Goal: Task Accomplishment & Management: Manage account settings

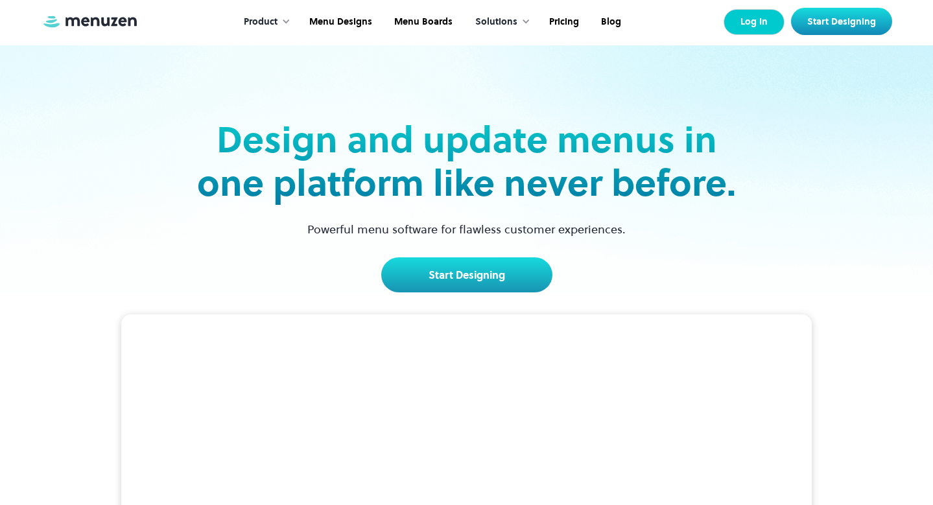
click at [762, 24] on link "Log In" at bounding box center [753, 22] width 61 height 26
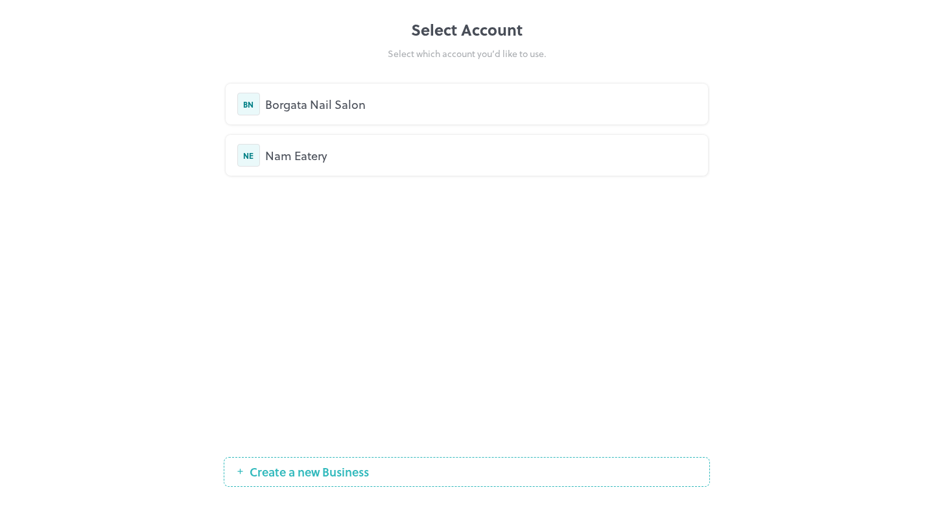
click at [282, 155] on div "Nam Eatery" at bounding box center [480, 154] width 431 height 17
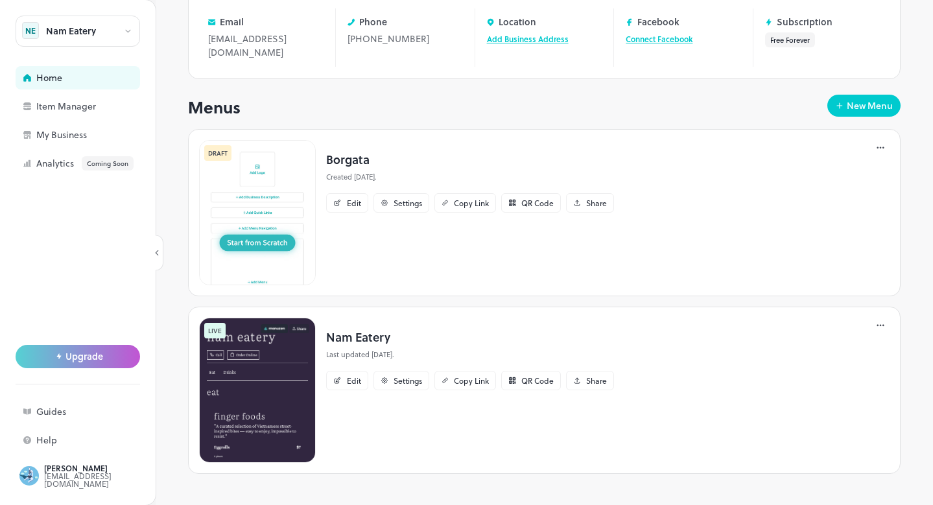
scroll to position [132, 0]
click at [883, 148] on icon at bounding box center [883, 149] width 2 height 2
click at [813, 280] on p "Delete" at bounding box center [810, 282] width 24 height 12
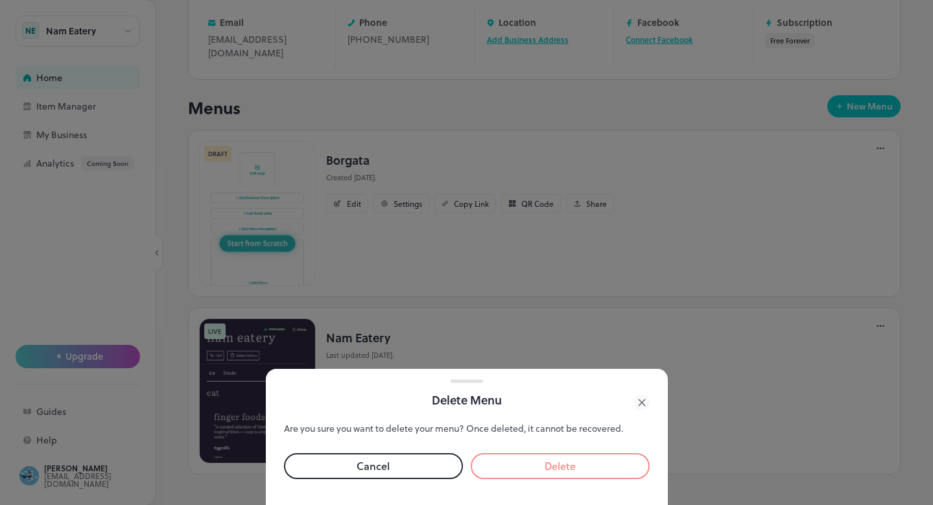
click at [523, 463] on button "Delete" at bounding box center [560, 466] width 179 height 26
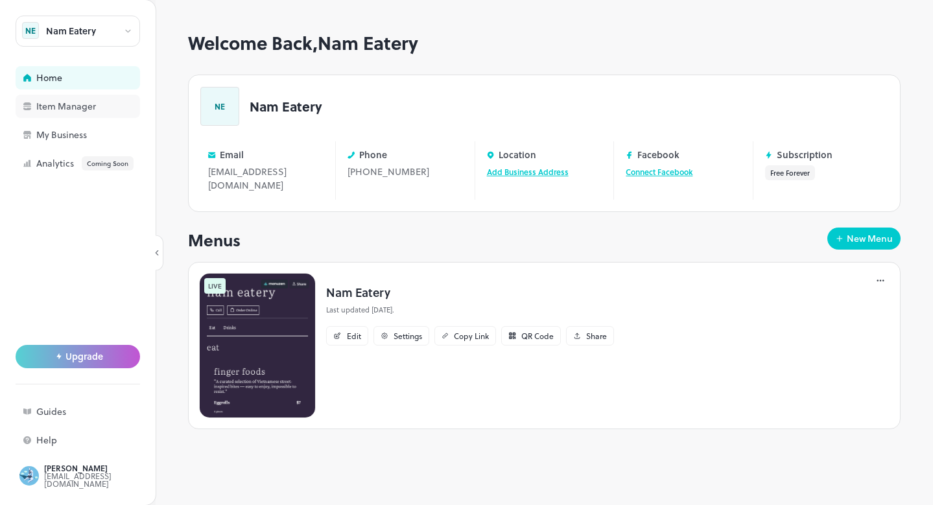
click at [51, 105] on div "Item Manager" at bounding box center [101, 106] width 130 height 9
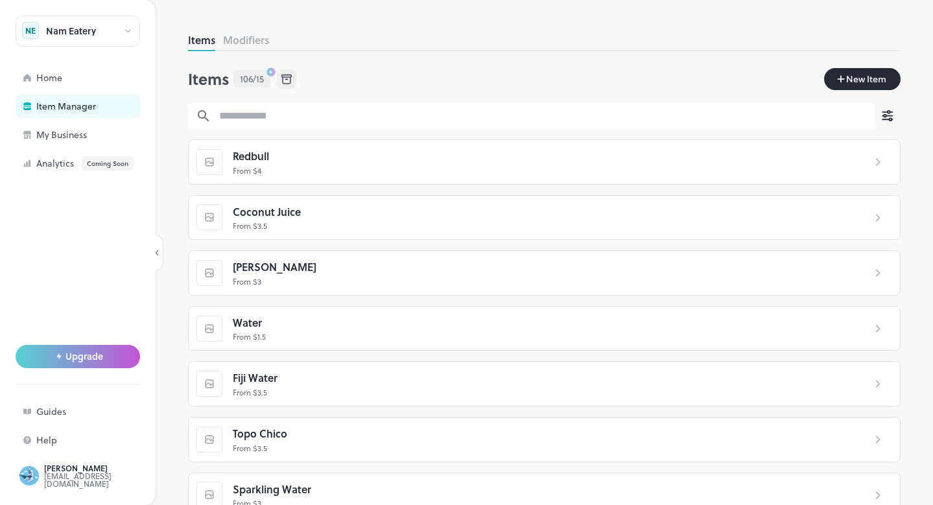
click at [870, 167] on icon at bounding box center [878, 162] width 16 height 16
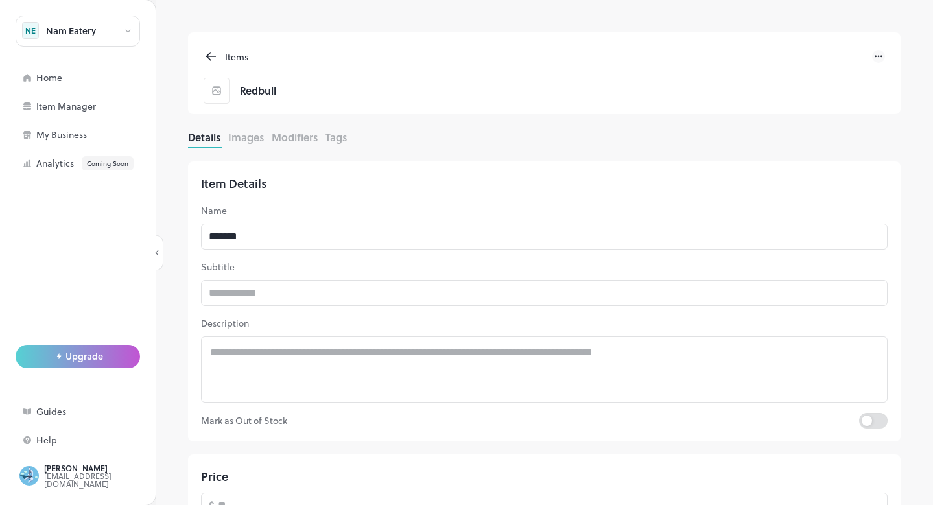
click at [130, 31] on icon at bounding box center [128, 31] width 5 height 2
click at [130, 31] on div at bounding box center [466, 252] width 933 height 505
click at [211, 56] on icon at bounding box center [211, 56] width 8 height 0
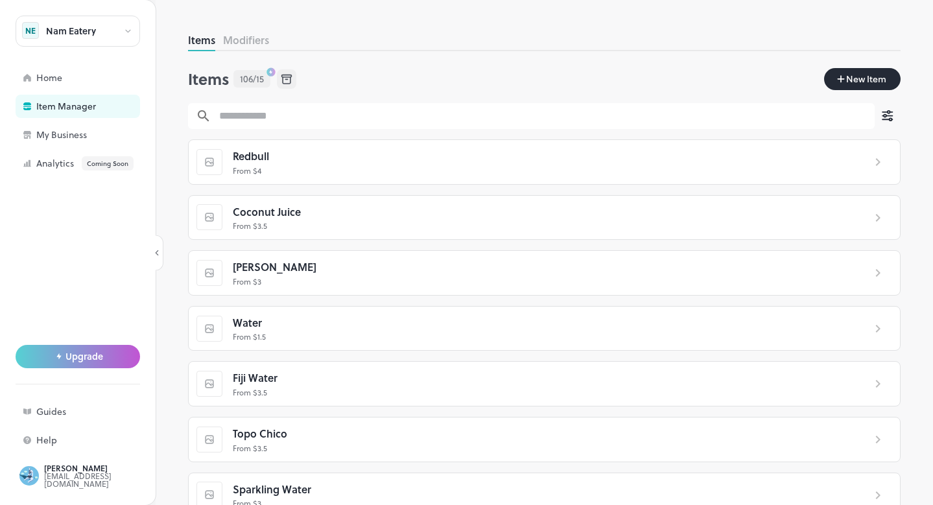
click at [288, 82] on icon at bounding box center [286, 79] width 14 height 14
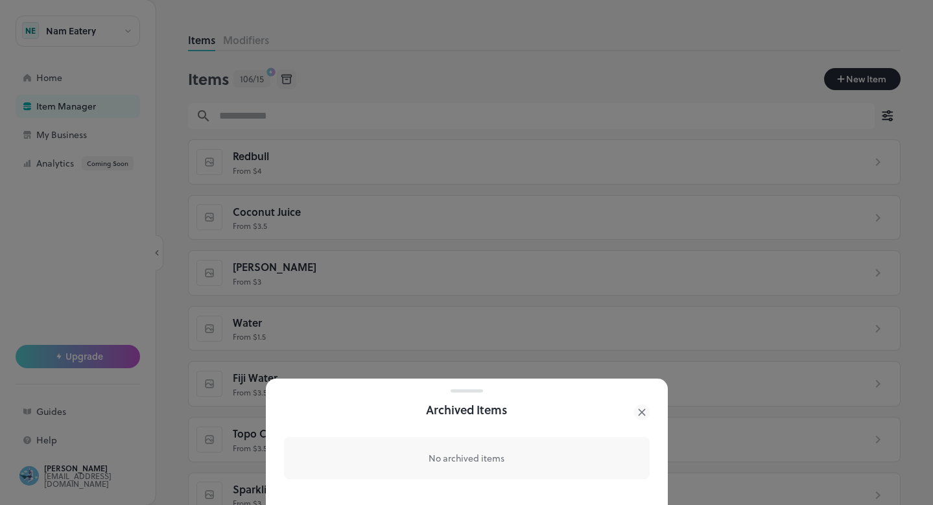
click at [645, 413] on icon at bounding box center [642, 412] width 16 height 16
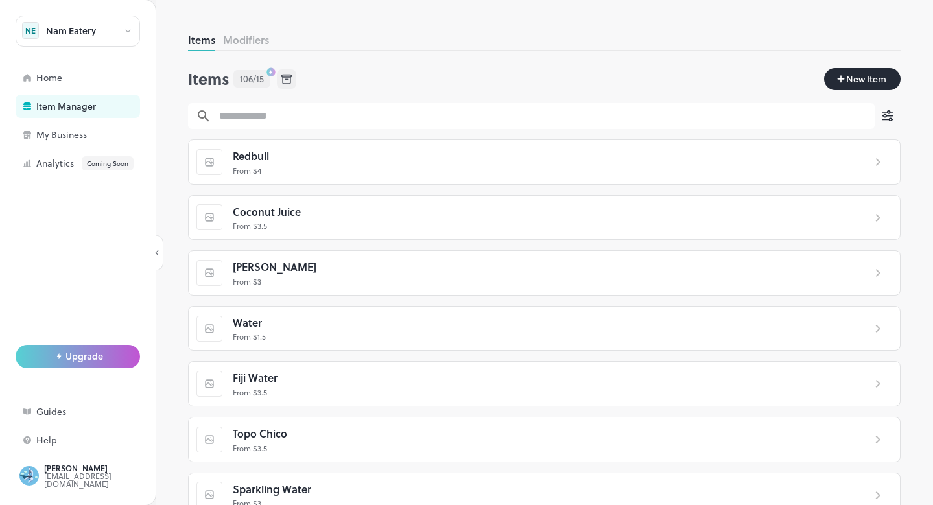
click at [252, 80] on span "106/15" at bounding box center [252, 79] width 24 height 14
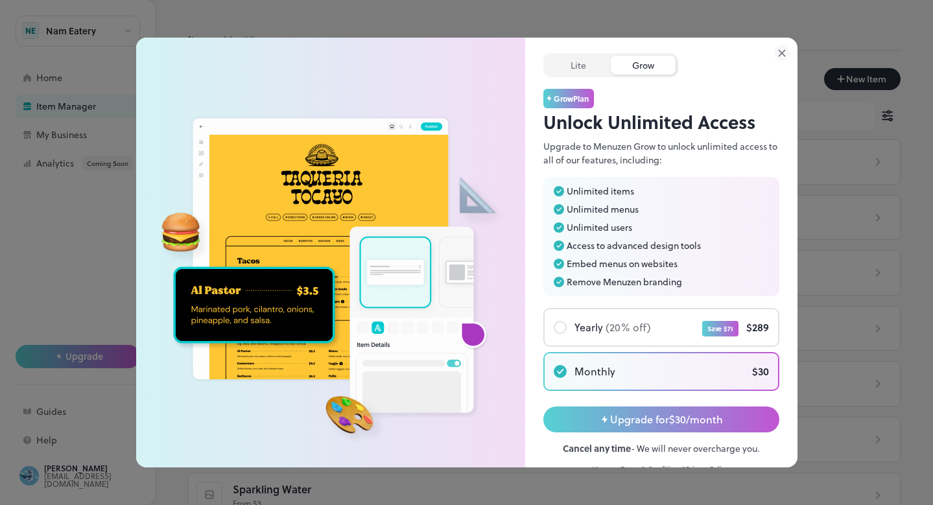
click at [784, 54] on icon at bounding box center [782, 53] width 16 height 16
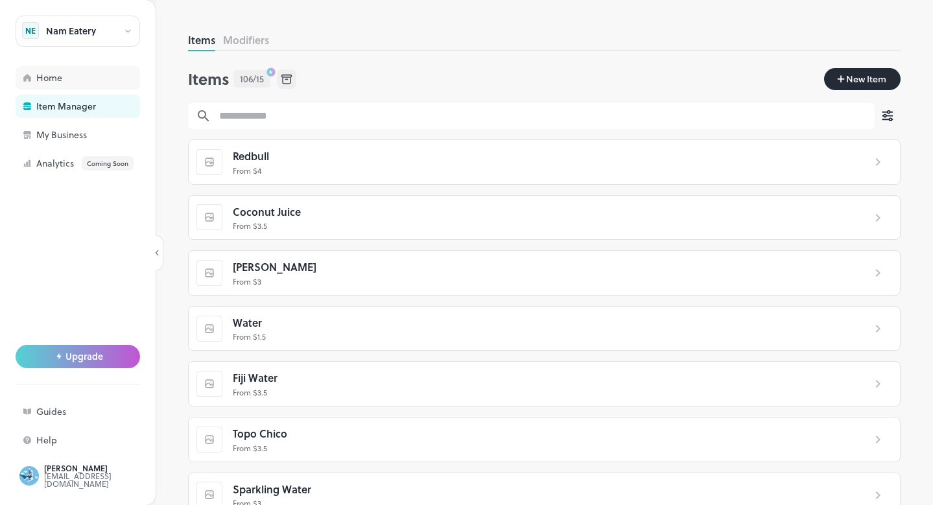
click at [47, 82] on div "Home" at bounding box center [101, 77] width 130 height 9
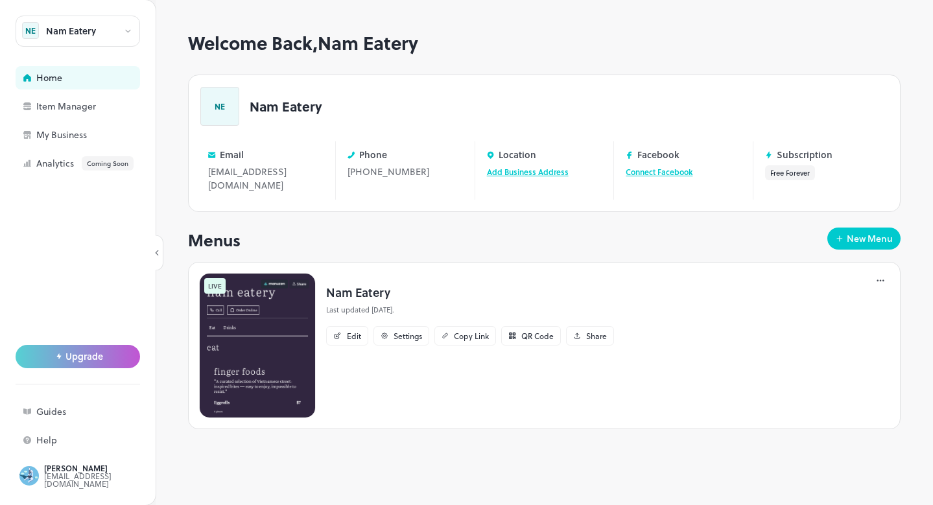
click at [121, 33] on div "Nam Eatery" at bounding box center [78, 31] width 124 height 31
click at [440, 444] on div at bounding box center [466, 252] width 933 height 505
click at [522, 332] on div "QR Code" at bounding box center [537, 336] width 32 height 8
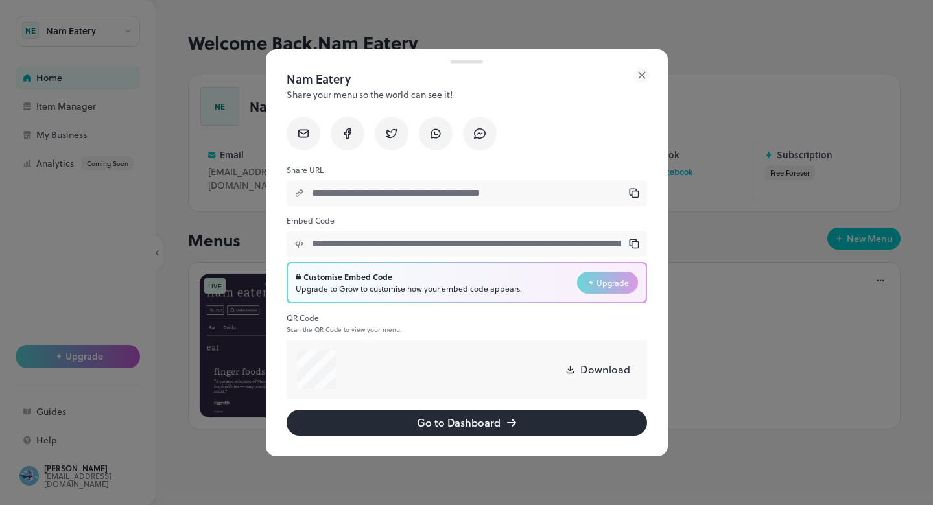
click at [642, 75] on icon at bounding box center [641, 75] width 6 height 6
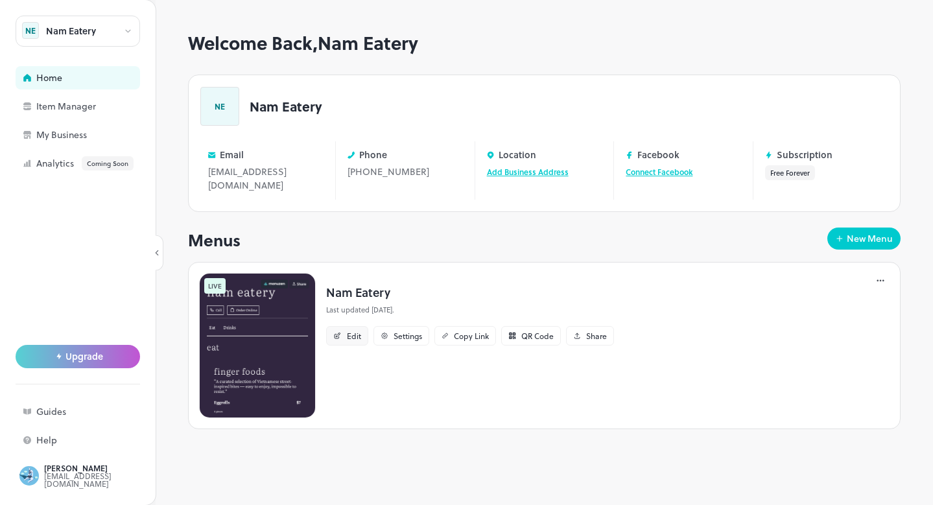
click at [347, 336] on div "Edit" at bounding box center [354, 336] width 14 height 8
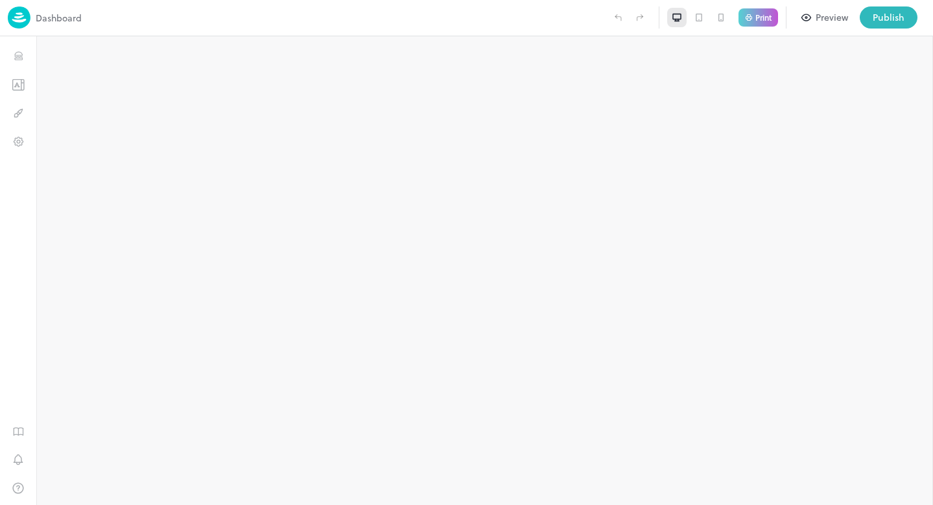
type input "**********"
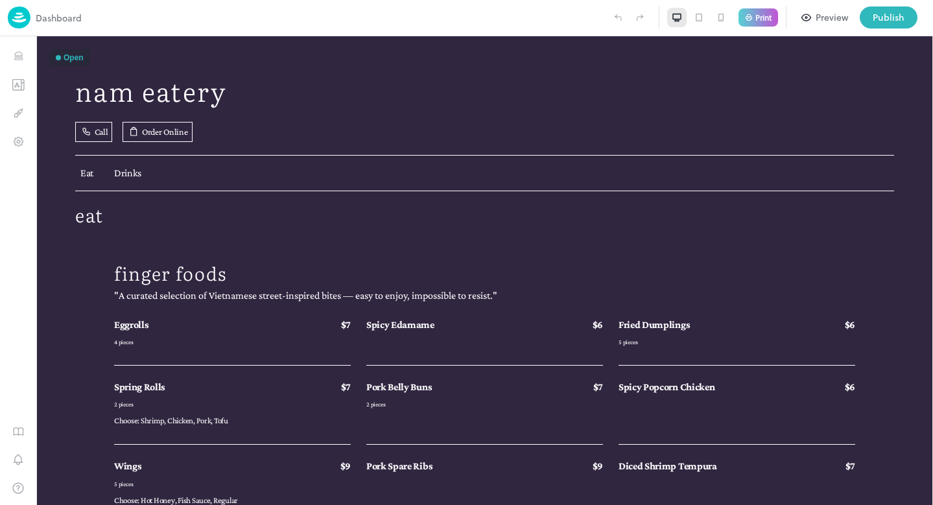
click at [30, 22] on img at bounding box center [19, 17] width 23 height 22
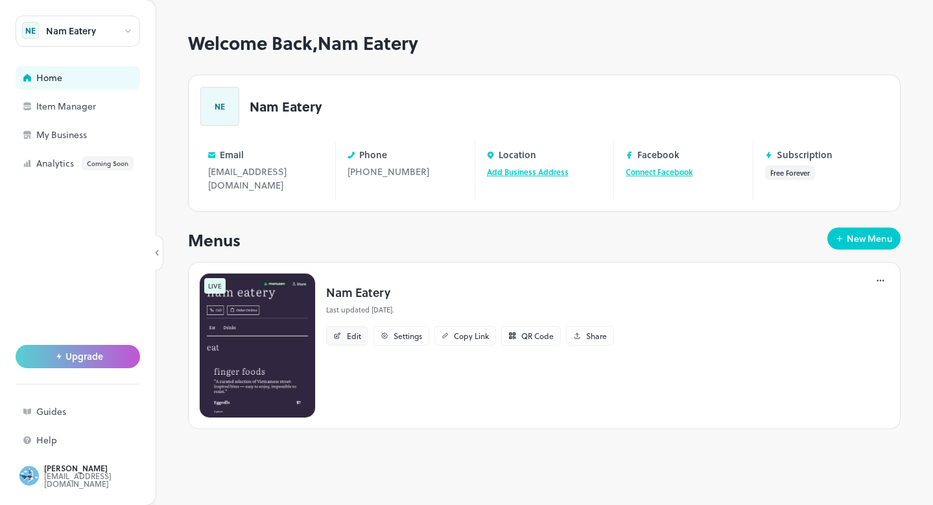
click at [350, 337] on div "Edit" at bounding box center [354, 336] width 14 height 8
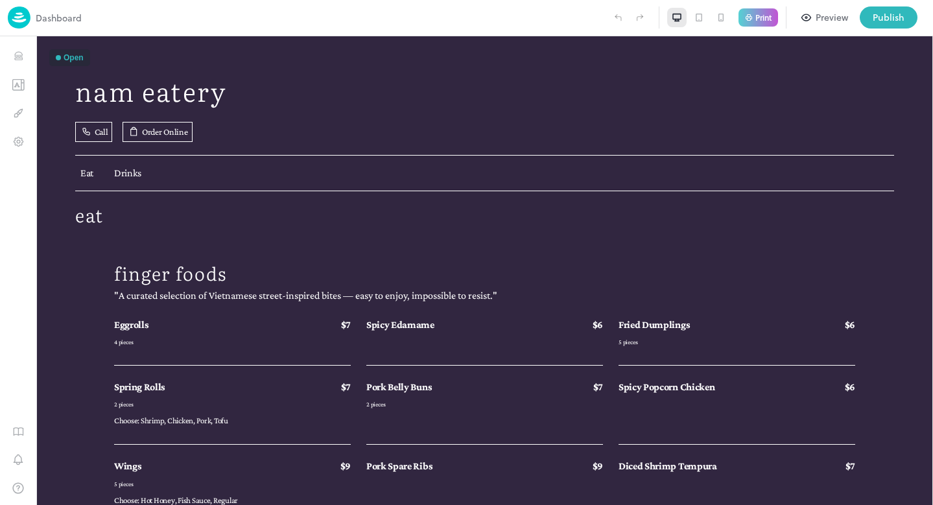
click at [51, 16] on p "Dashboard" at bounding box center [59, 18] width 46 height 14
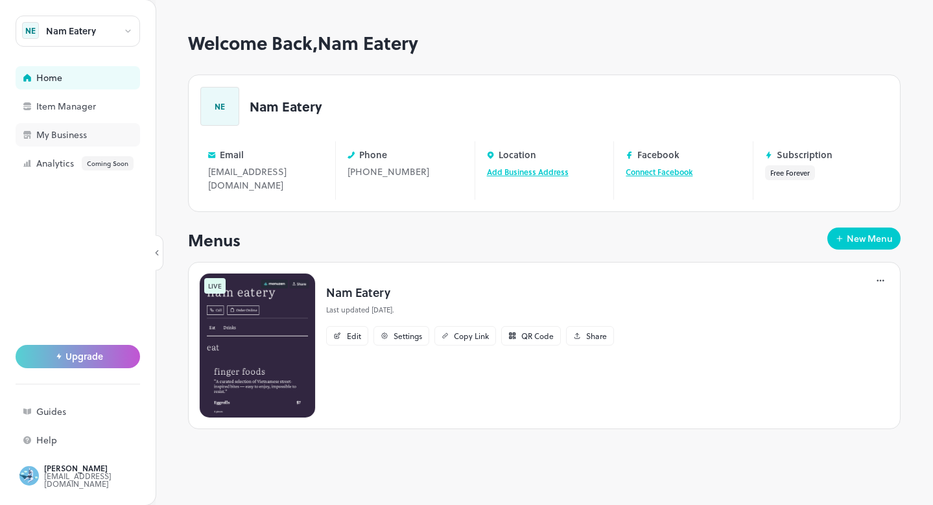
click at [65, 134] on div "My Business" at bounding box center [101, 134] width 130 height 9
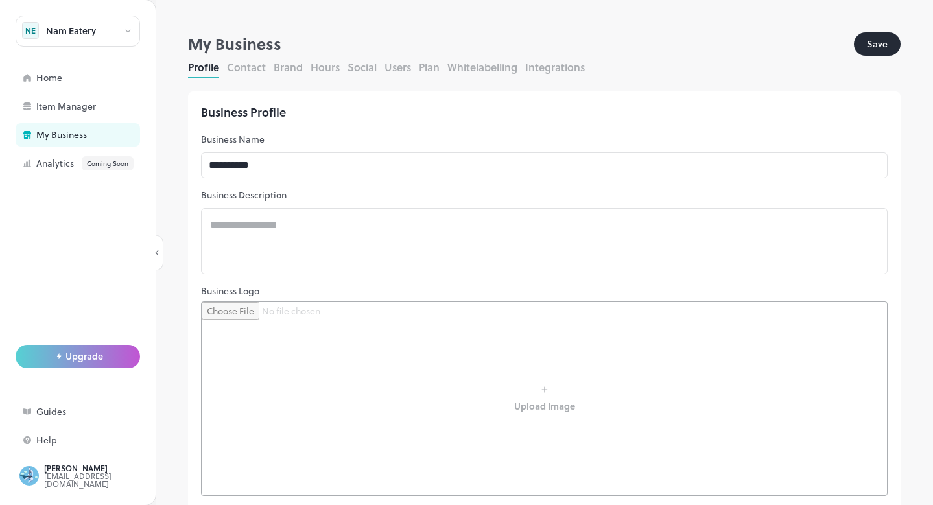
type input "**********"
click at [427, 69] on button "Plan" at bounding box center [429, 67] width 21 height 15
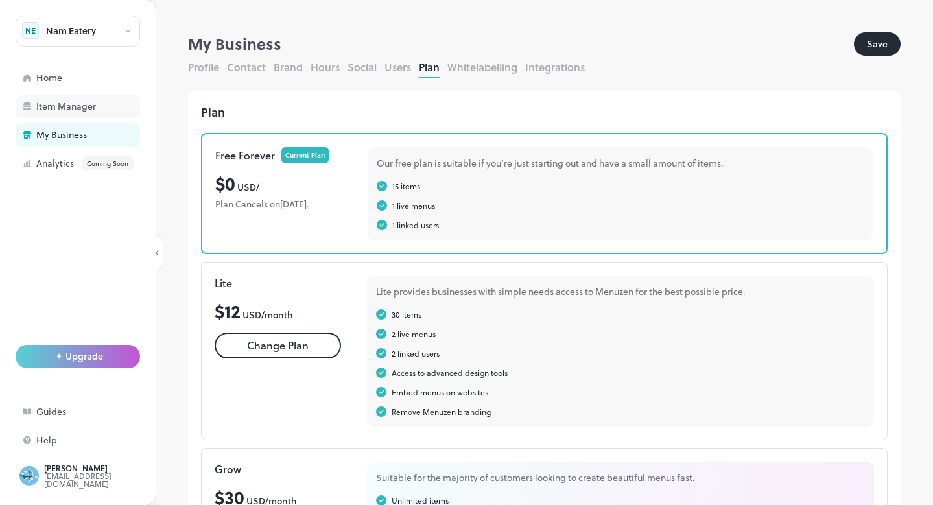
click at [75, 117] on div "Item Manager" at bounding box center [78, 106] width 124 height 23
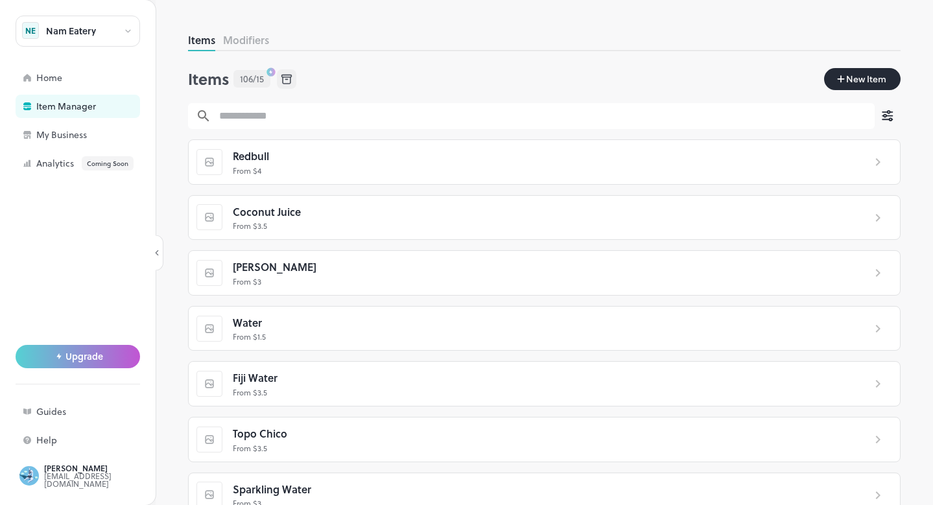
click at [317, 170] on p "From $ 4" at bounding box center [543, 171] width 620 height 12
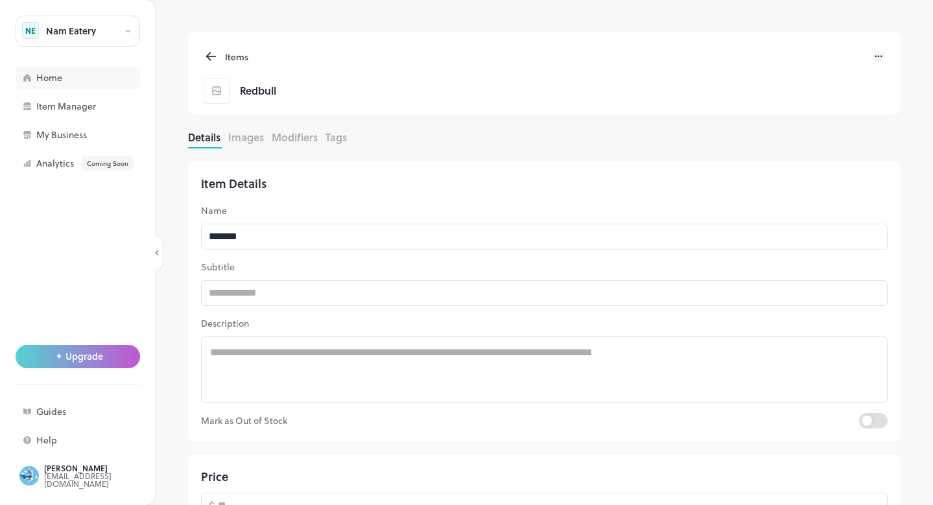
click at [49, 81] on div "Home" at bounding box center [101, 77] width 130 height 9
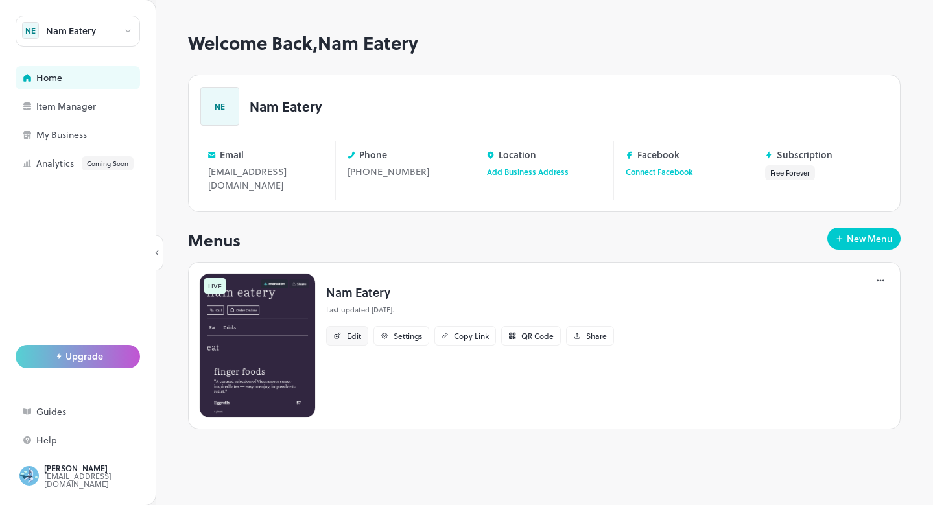
click at [349, 338] on div "Edit" at bounding box center [354, 336] width 14 height 8
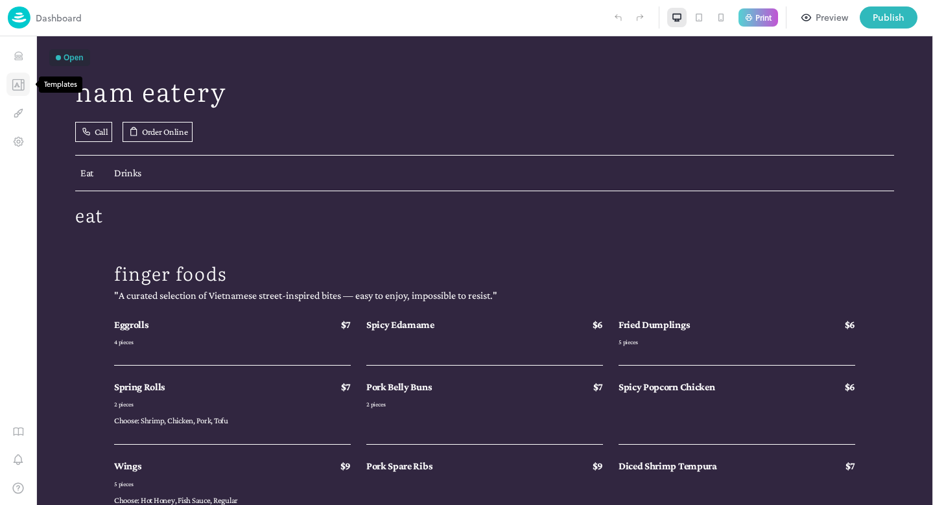
click at [24, 82] on icon "Templates" at bounding box center [18, 84] width 11 height 10
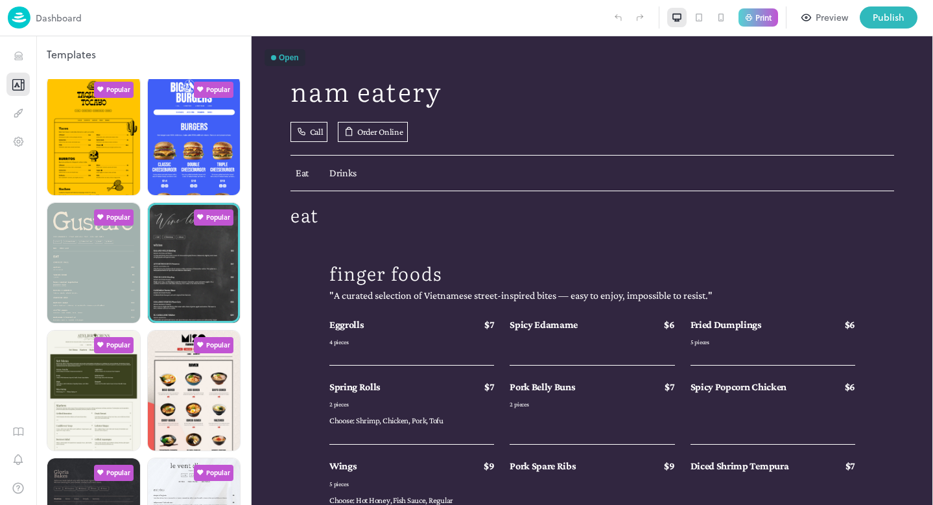
scroll to position [141, 0]
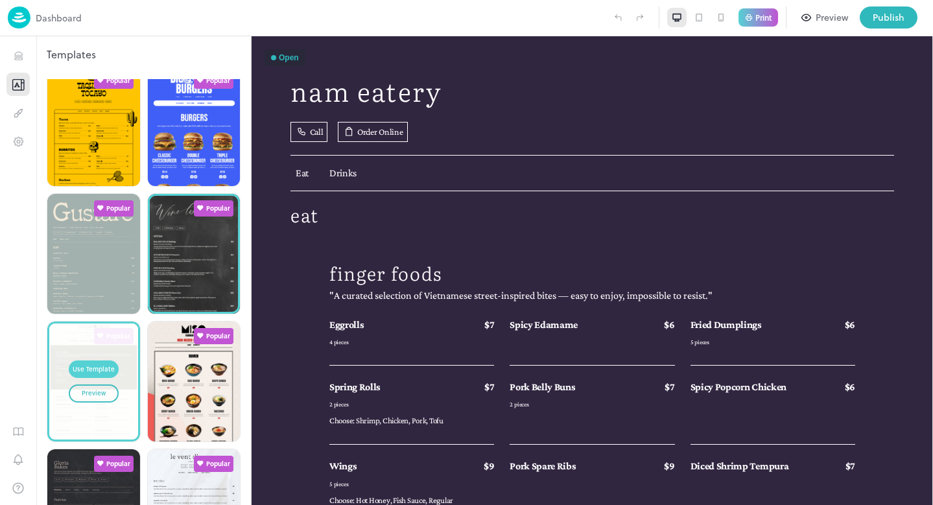
click at [88, 365] on div "Use Template" at bounding box center [94, 369] width 42 height 10
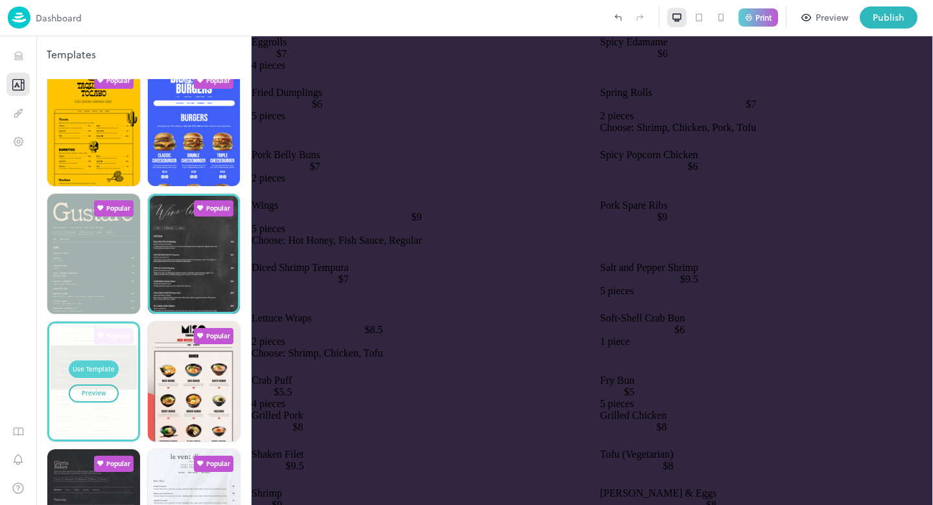
type input "**********"
type input "******"
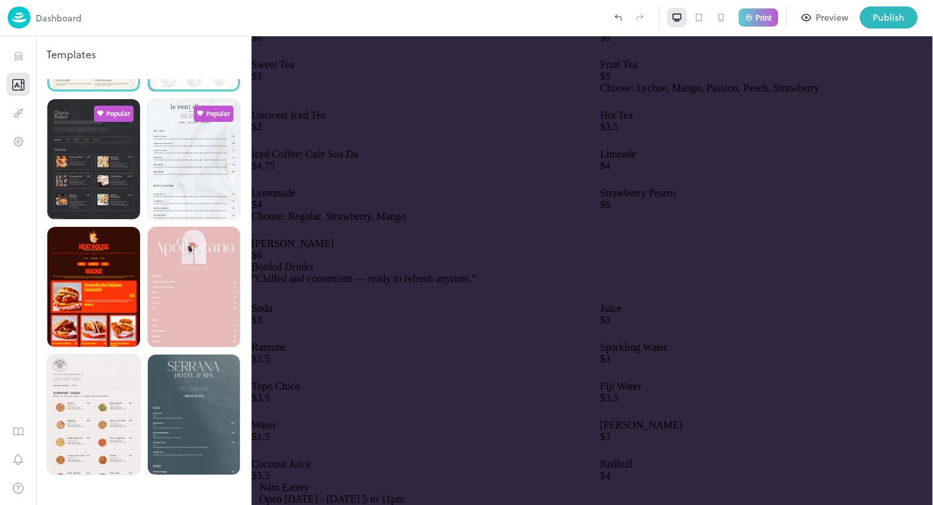
scroll to position [494, 0]
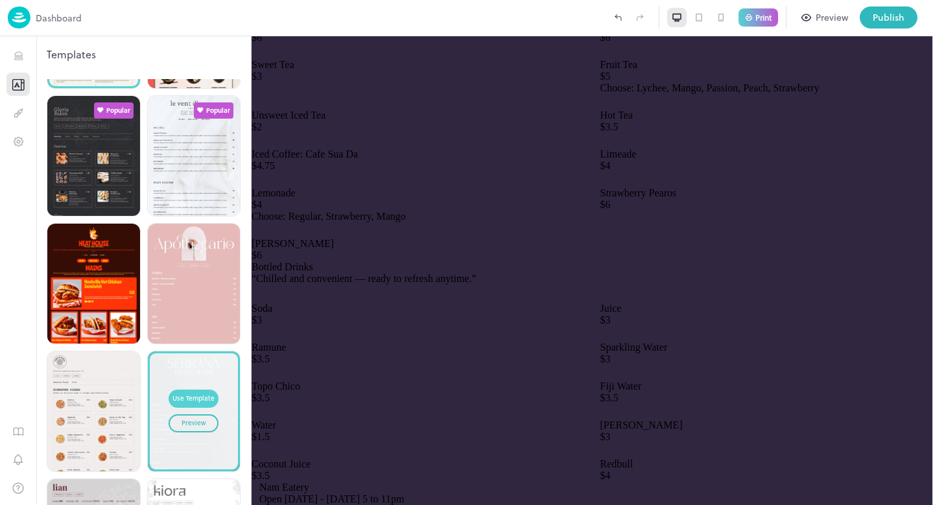
click at [199, 393] on div "Use Template" at bounding box center [193, 398] width 42 height 10
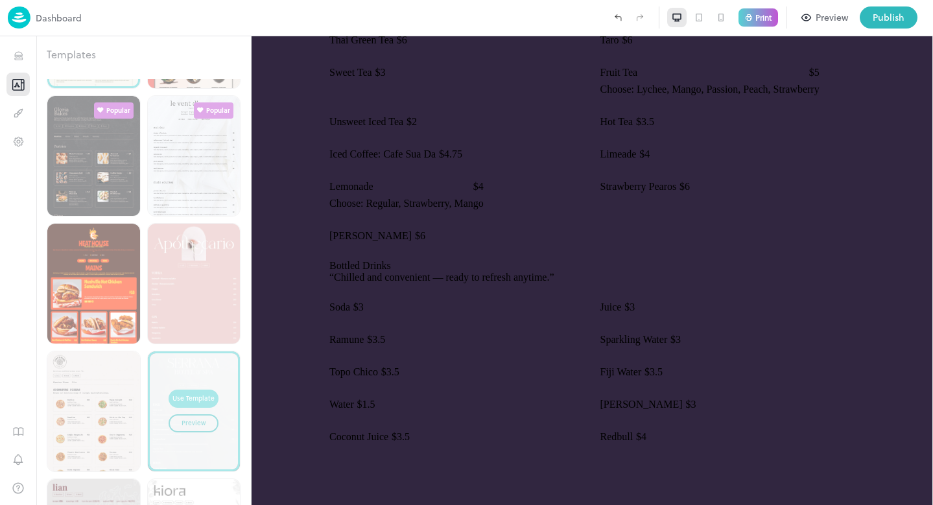
type input "****"
type input "**********"
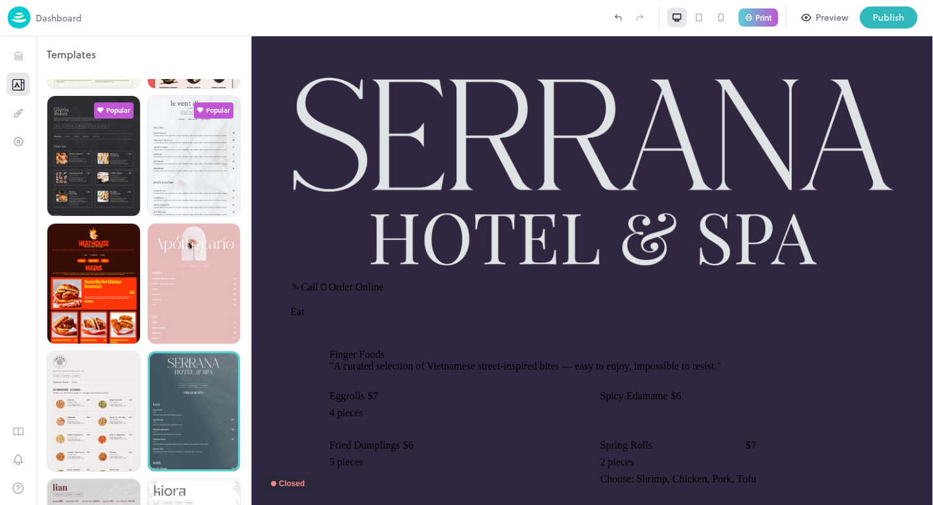
scroll to position [0, 0]
click at [56, 17] on p "Dashboard" at bounding box center [59, 18] width 46 height 14
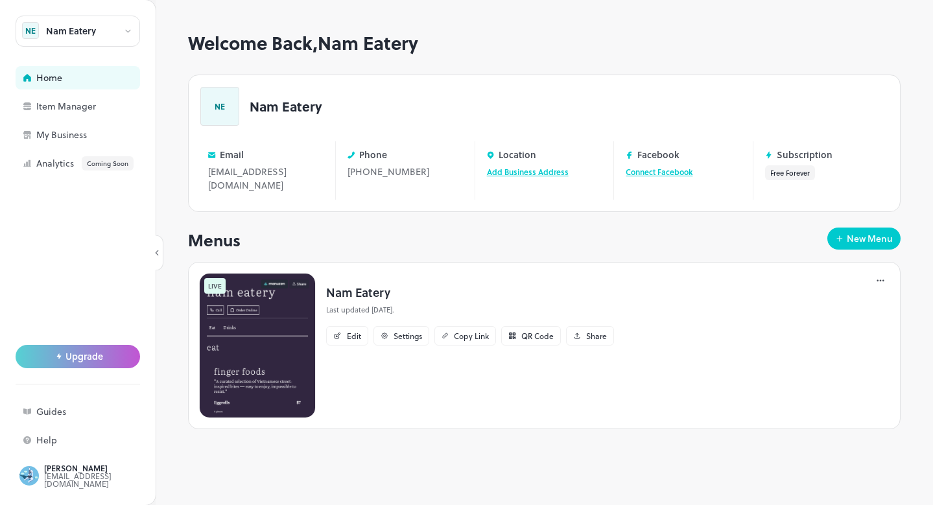
click at [126, 29] on icon at bounding box center [128, 31] width 10 height 9
click at [69, 256] on div at bounding box center [466, 252] width 933 height 505
click at [126, 28] on icon at bounding box center [128, 31] width 10 height 9
click at [71, 266] on div at bounding box center [466, 252] width 933 height 505
click at [105, 29] on div "Nam Eatery" at bounding box center [78, 31] width 124 height 31
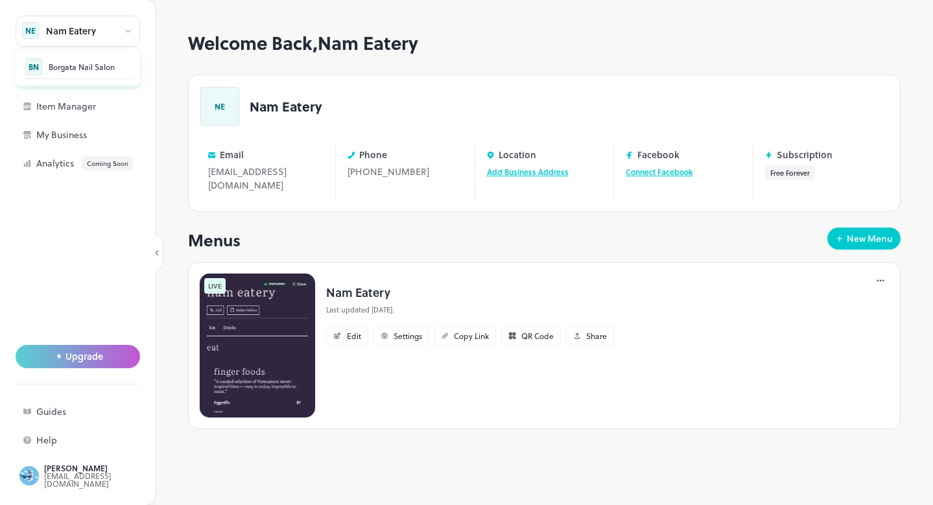
click at [84, 71] on div "Borgata Nail Salon" at bounding box center [82, 67] width 66 height 8
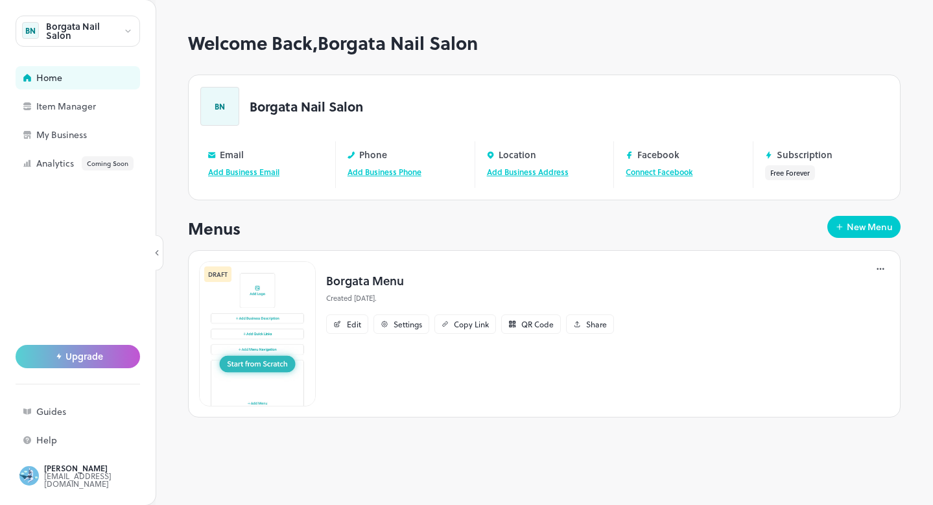
click at [883, 268] on icon at bounding box center [883, 269] width 2 height 2
click at [807, 404] on p "Delete" at bounding box center [810, 403] width 24 height 12
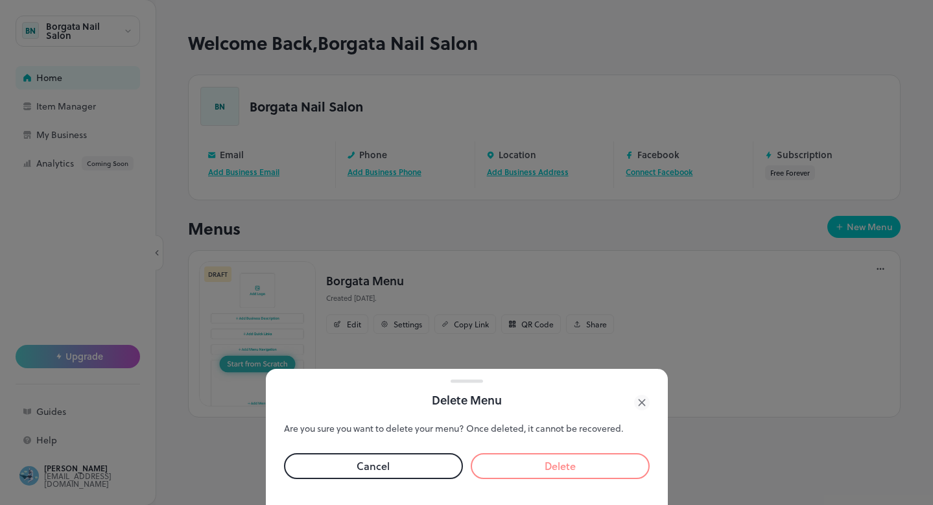
click at [542, 461] on button "Delete" at bounding box center [560, 466] width 179 height 26
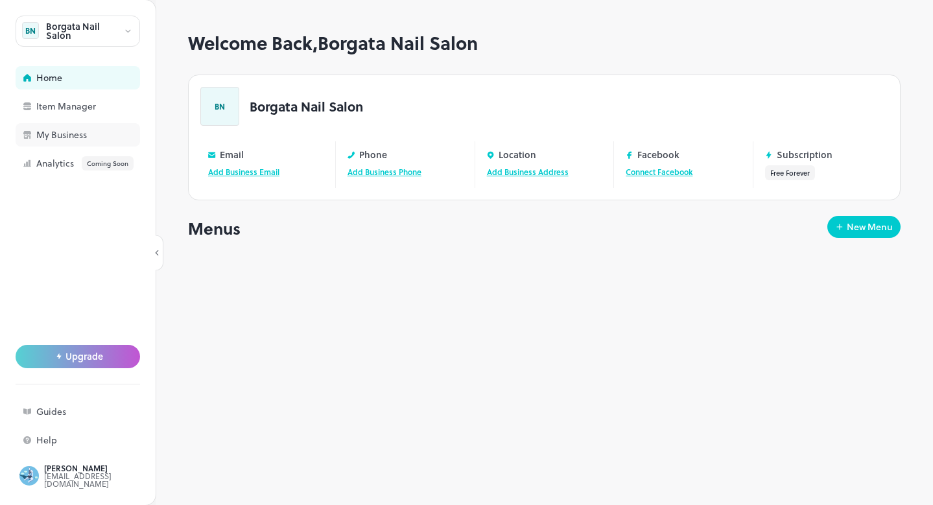
click at [55, 135] on div "My Business" at bounding box center [101, 134] width 130 height 9
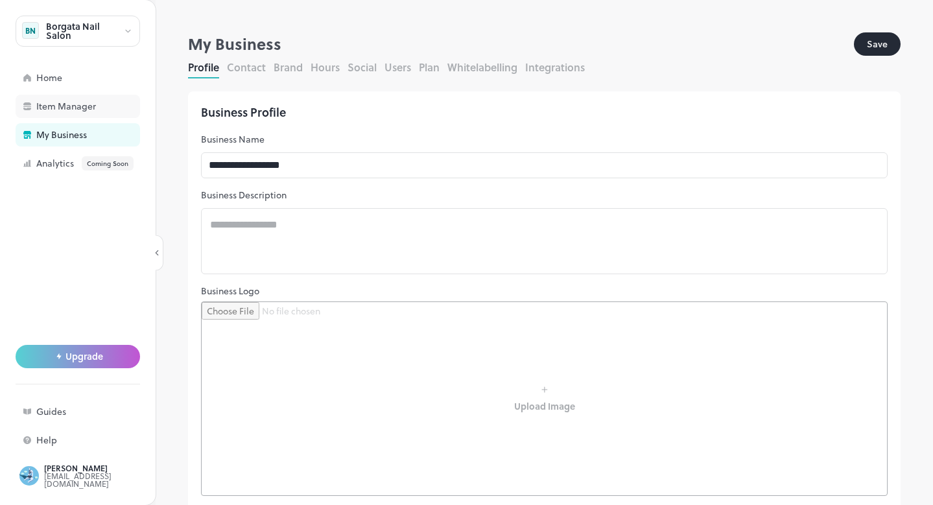
click at [53, 104] on div "Item Manager" at bounding box center [101, 106] width 130 height 9
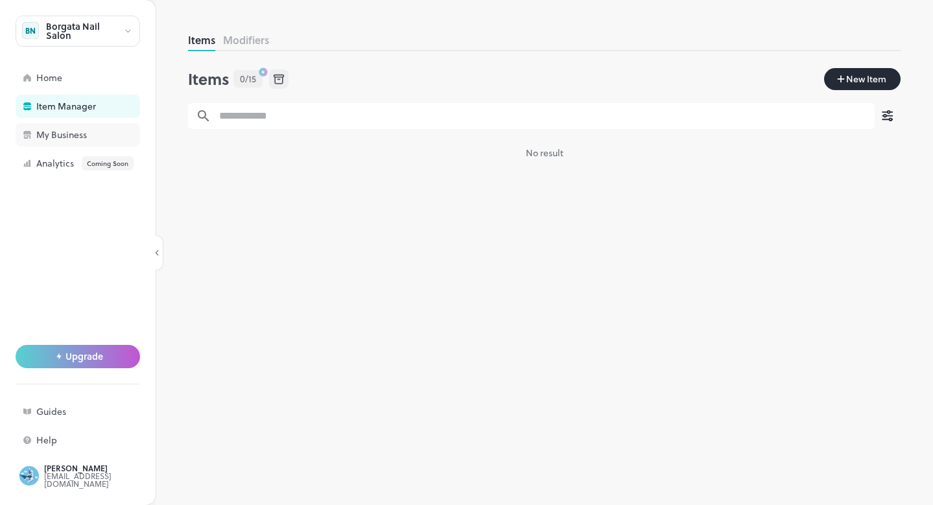
click at [66, 139] on div "My Business" at bounding box center [101, 134] width 130 height 9
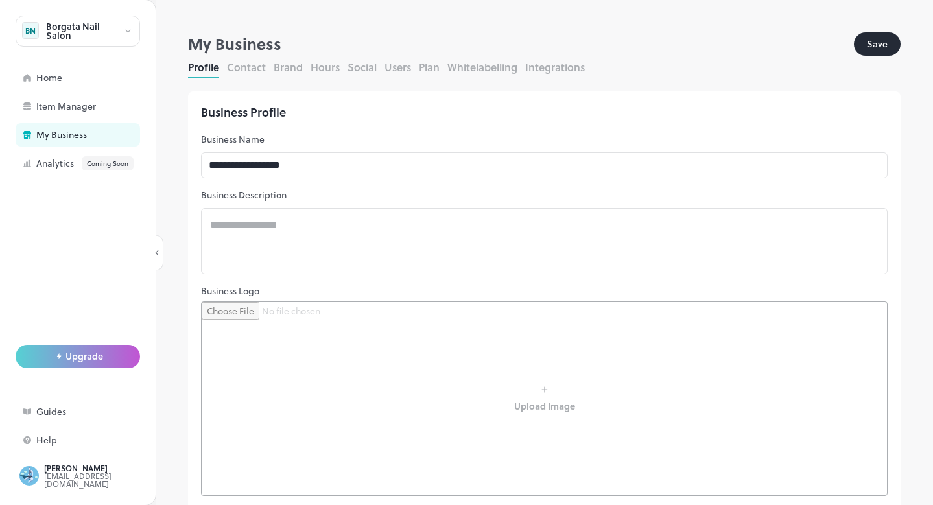
click at [428, 63] on button "Plan" at bounding box center [429, 67] width 21 height 15
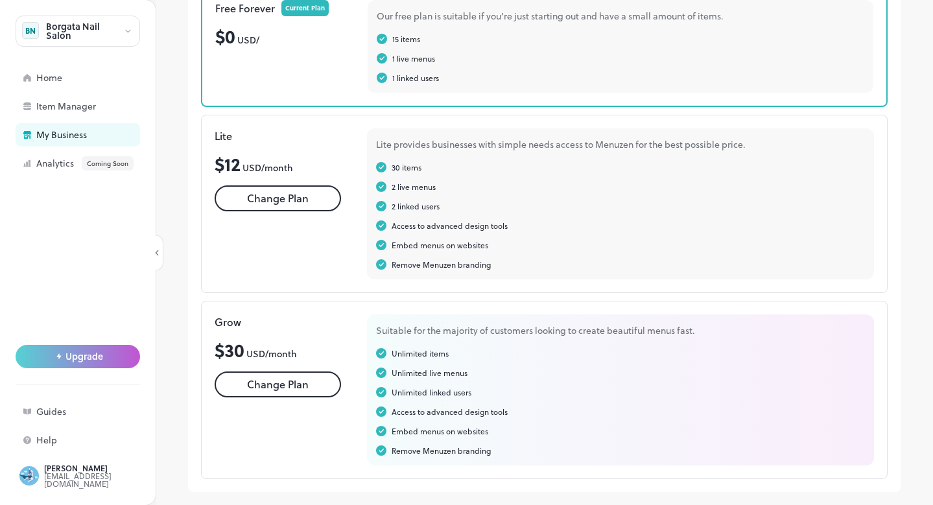
click at [568, 398] on div "Unlimited items Unlimited live menus Unlimited linked users Access to advanced …" at bounding box center [620, 401] width 489 height 109
click at [528, 386] on div "Unlimited linked users" at bounding box center [620, 392] width 489 height 12
click at [300, 450] on div "Grow $ 30 USD/ month Change Plan" at bounding box center [278, 389] width 126 height 151
click at [283, 377] on button "Change Plan" at bounding box center [278, 384] width 126 height 26
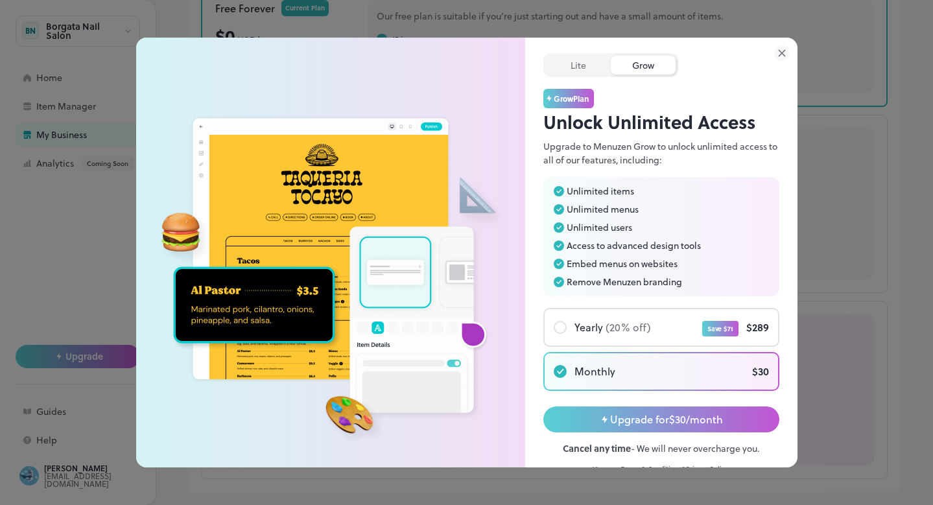
click at [776, 53] on icon at bounding box center [782, 53] width 16 height 16
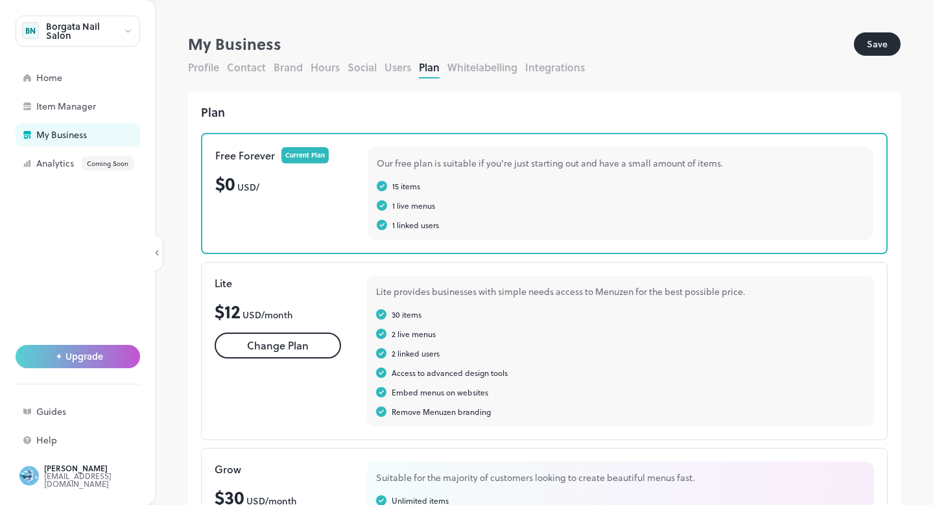
click at [324, 316] on div "$ 12 USD/ month" at bounding box center [278, 310] width 126 height 27
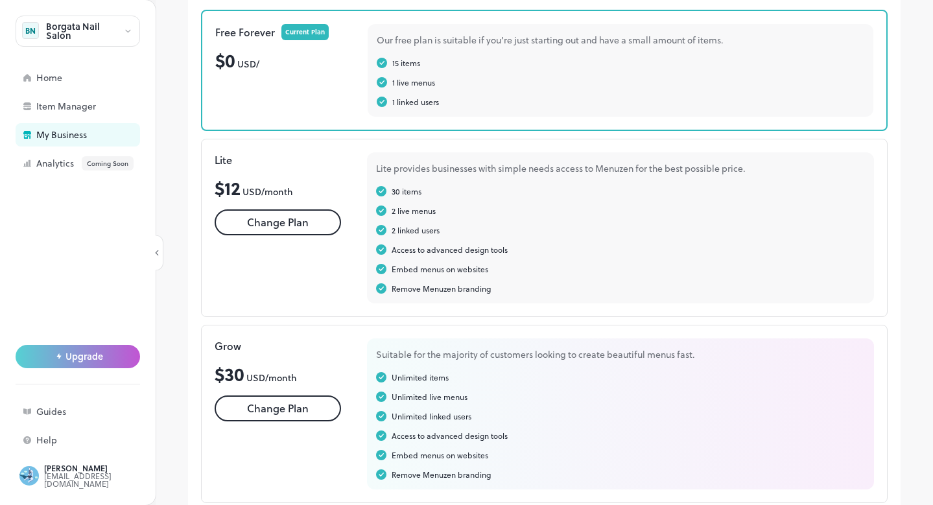
scroll to position [115, 0]
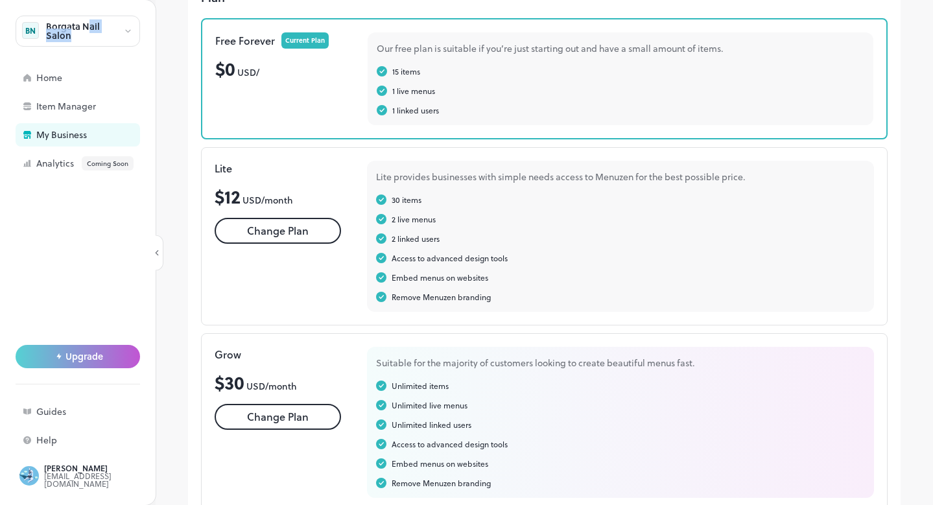
click at [91, 29] on div "Borgata Nail Salon" at bounding box center [84, 31] width 77 height 18
click at [125, 31] on div at bounding box center [466, 252] width 933 height 505
click at [123, 34] on icon at bounding box center [128, 31] width 10 height 9
click at [180, 95] on div at bounding box center [466, 252] width 933 height 505
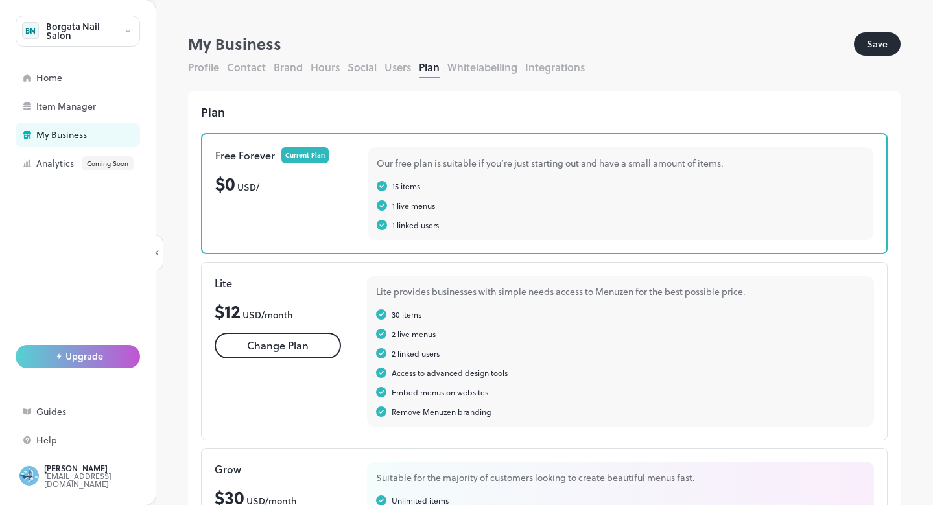
scroll to position [0, 0]
click at [56, 478] on div "[EMAIL_ADDRESS][DOMAIN_NAME]" at bounding box center [105, 480] width 122 height 16
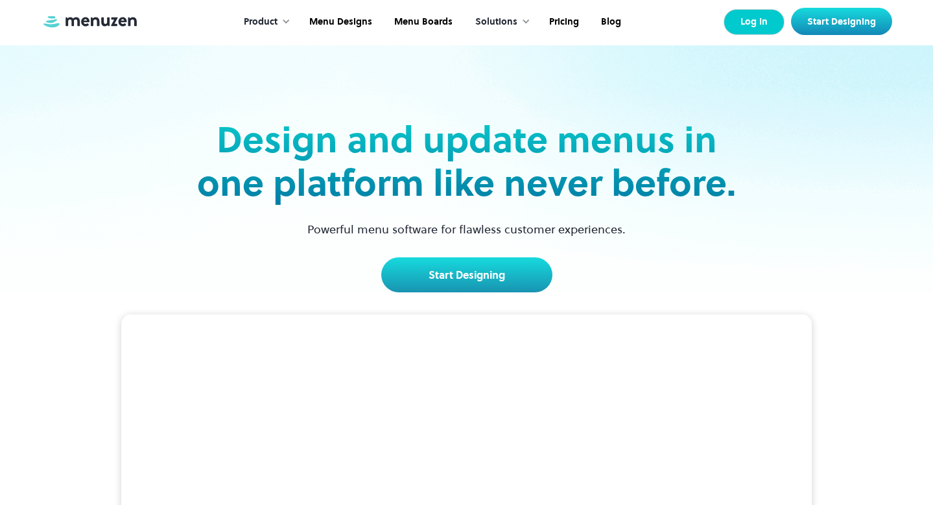
click at [750, 26] on link "Log In" at bounding box center [753, 22] width 61 height 26
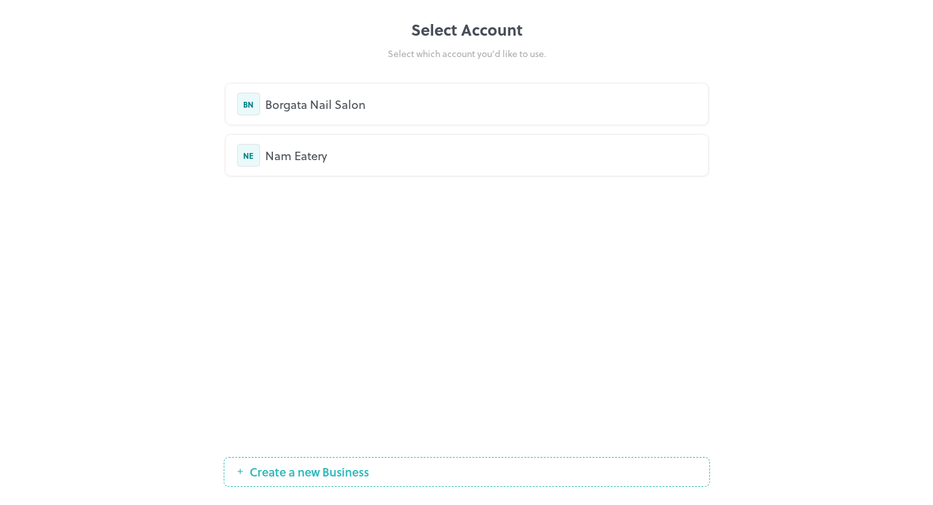
click at [282, 104] on div "Borgata Nail Salon" at bounding box center [480, 103] width 431 height 17
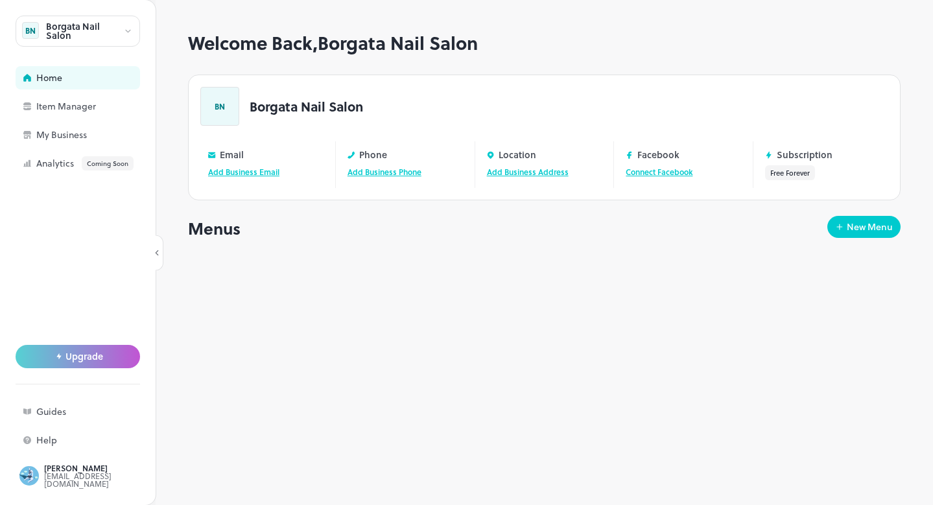
click at [494, 329] on div "Welcome Back, Borgata Nail Salon BN Borgata Nail Salon Email Add Business Email…" at bounding box center [544, 268] width 712 height 472
